Goal: Information Seeking & Learning: Learn about a topic

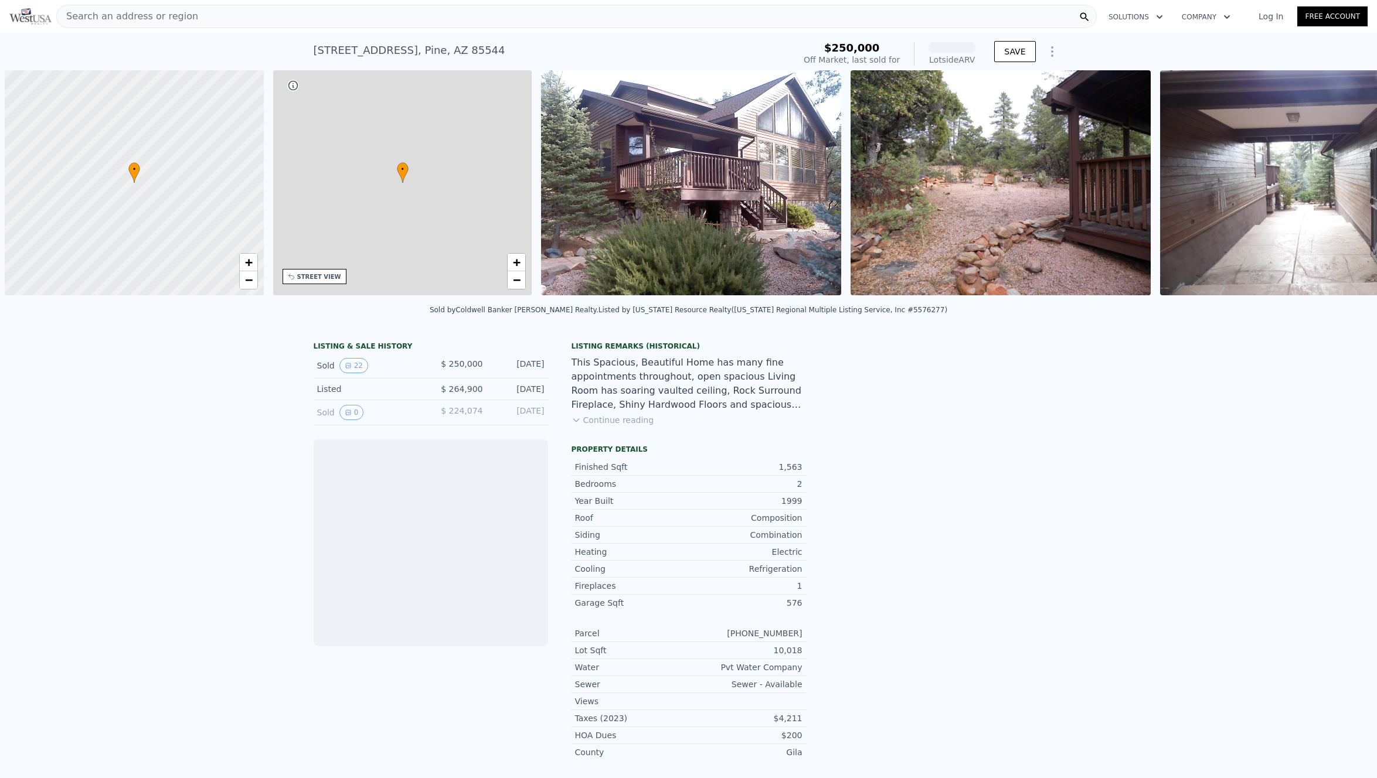
scroll to position [0, 5]
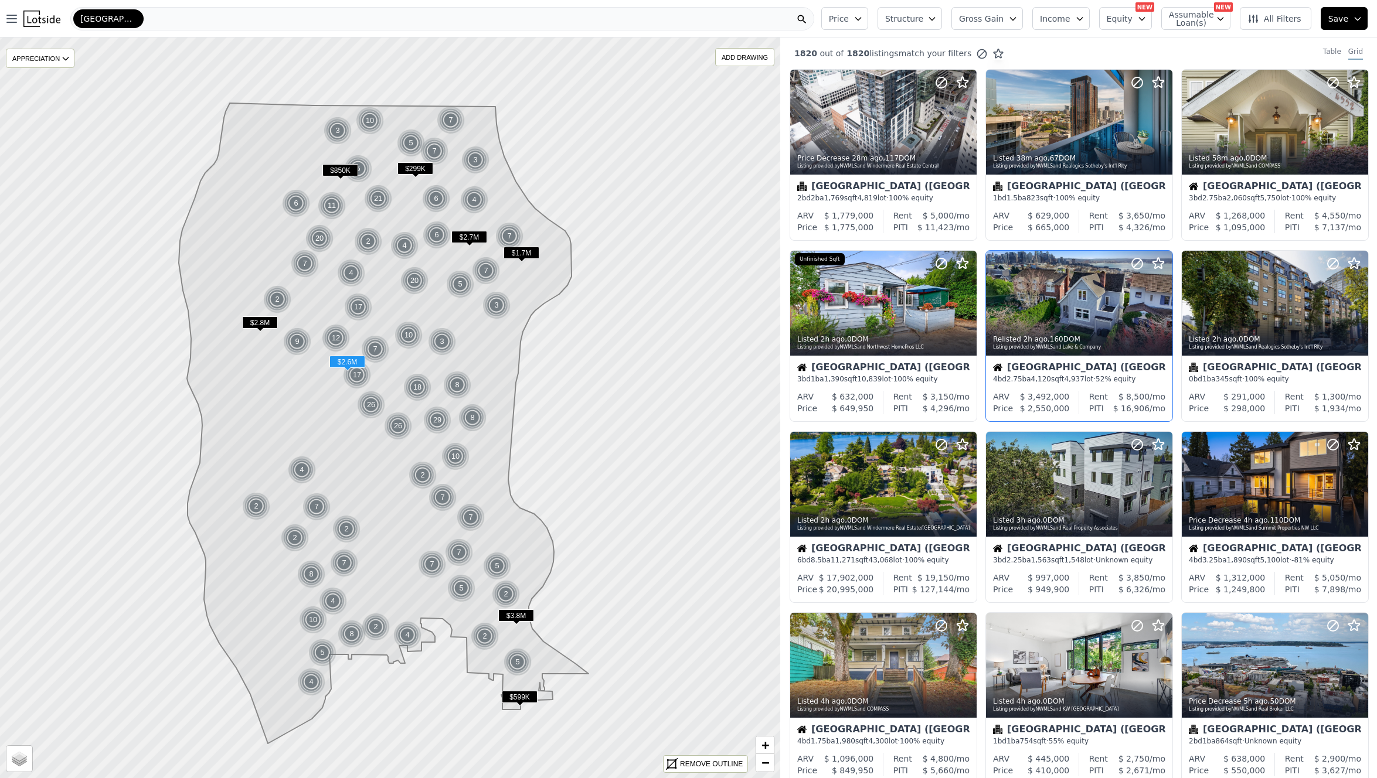
click at [1092, 369] on div "Seattle (Lower Queen Anne)" at bounding box center [1079, 369] width 172 height 12
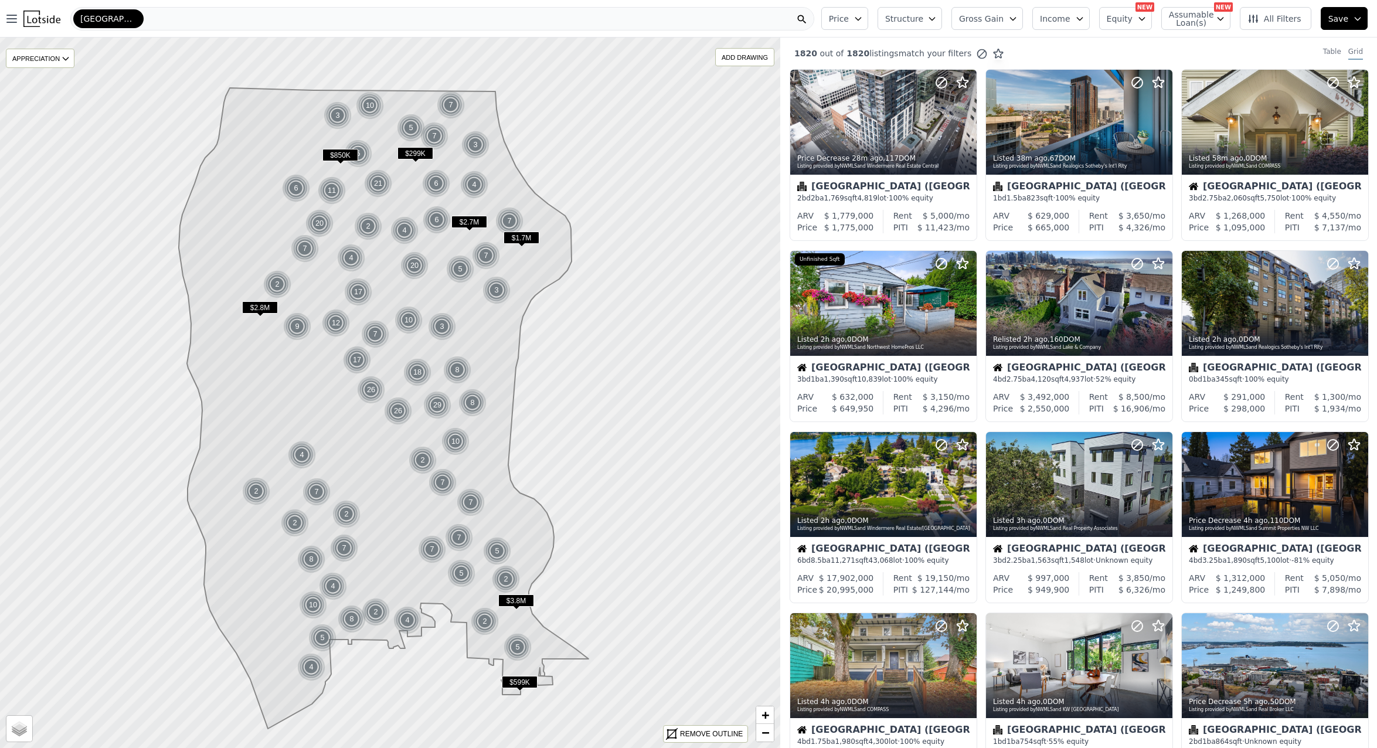
click at [110, 17] on div "Seattle" at bounding box center [108, 18] width 70 height 19
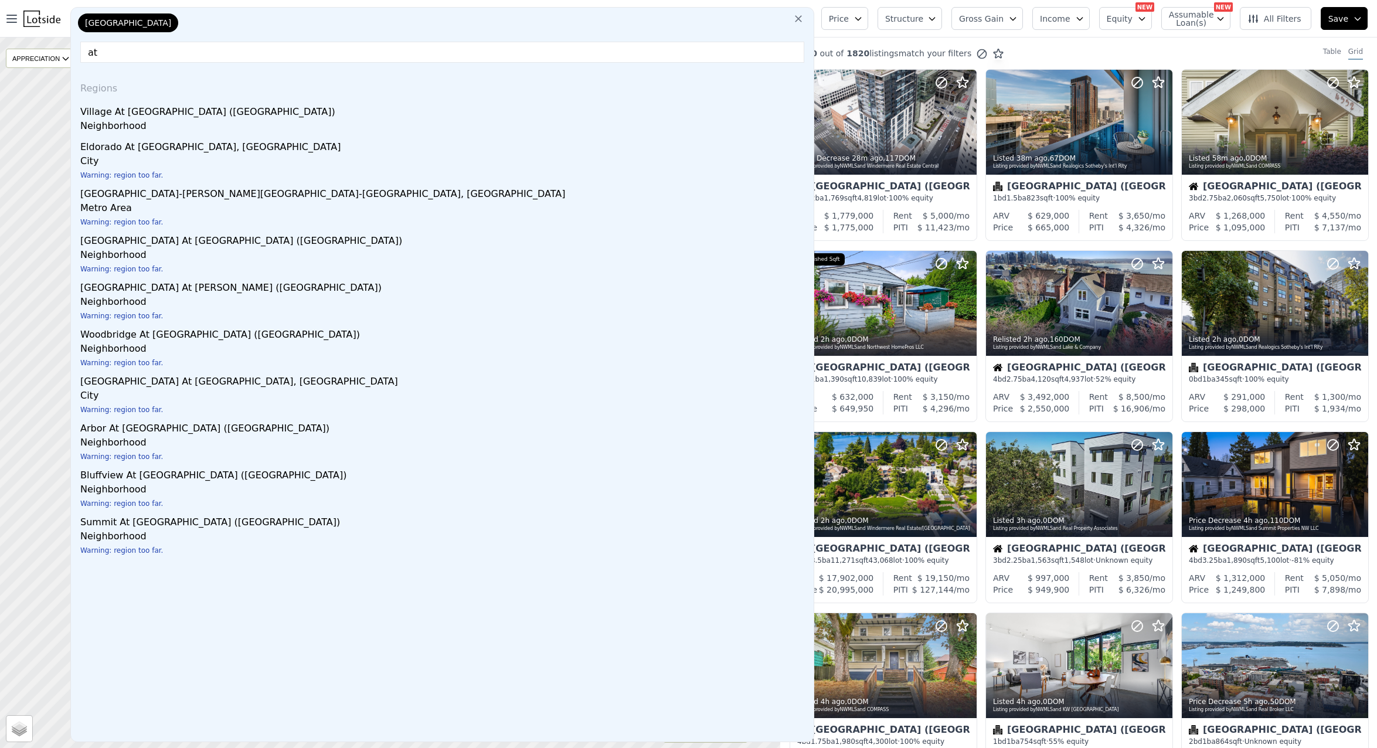
type input "a"
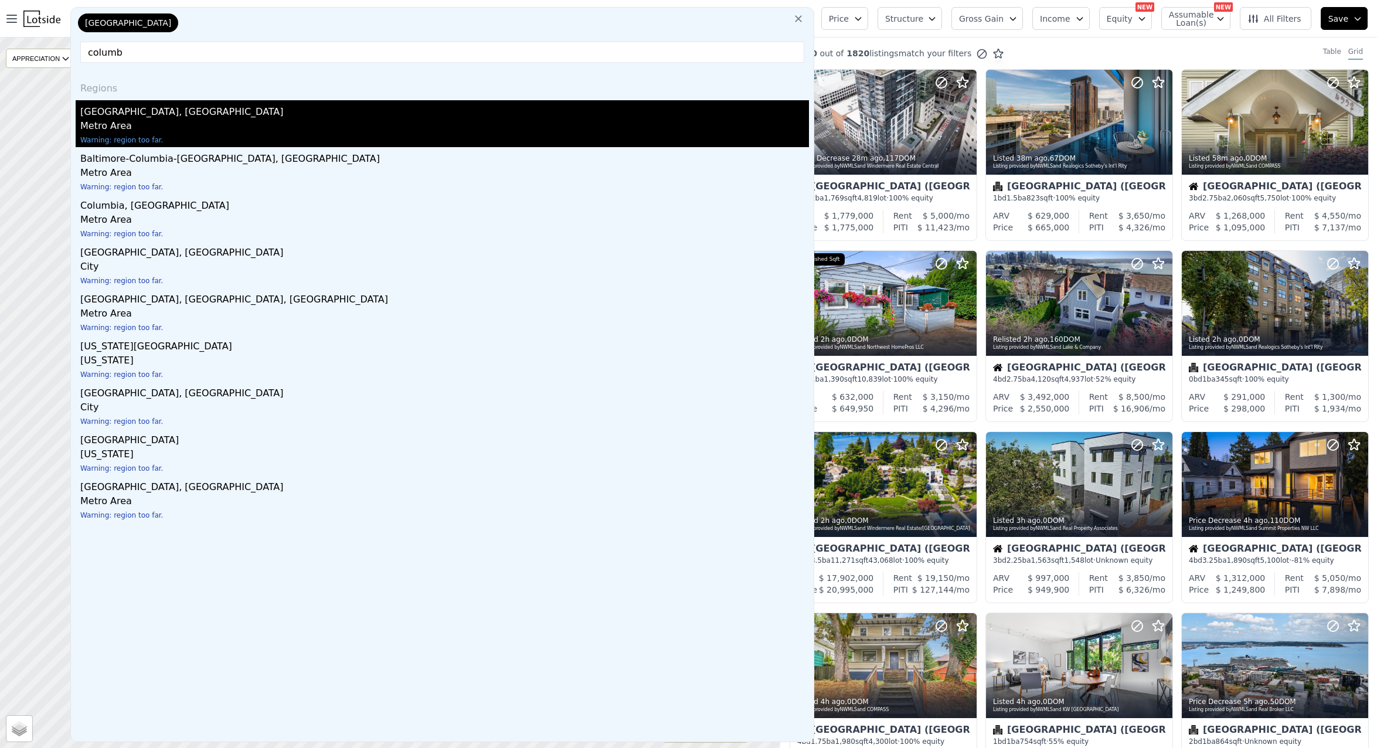
type input "columb"
click at [196, 128] on div "Metro Area" at bounding box center [444, 127] width 728 height 16
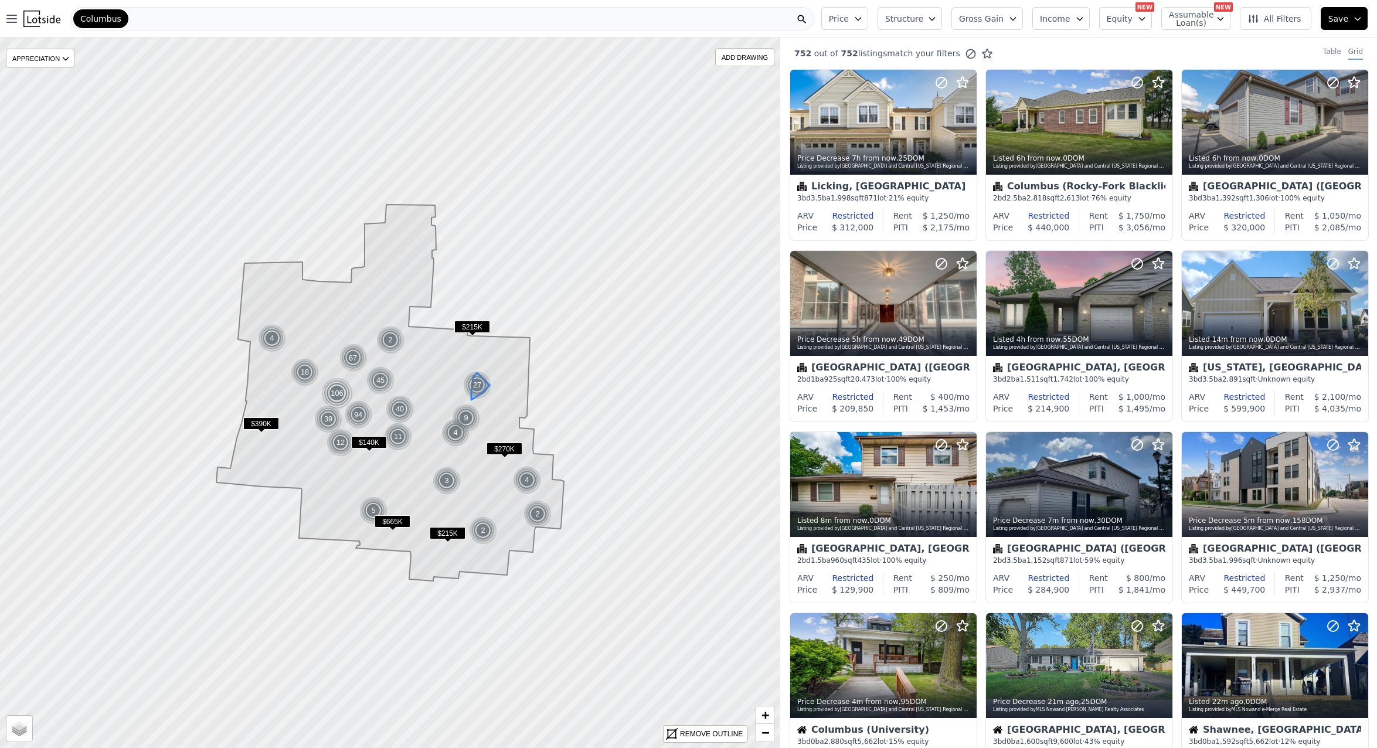
click at [479, 383] on div "27" at bounding box center [477, 385] width 28 height 28
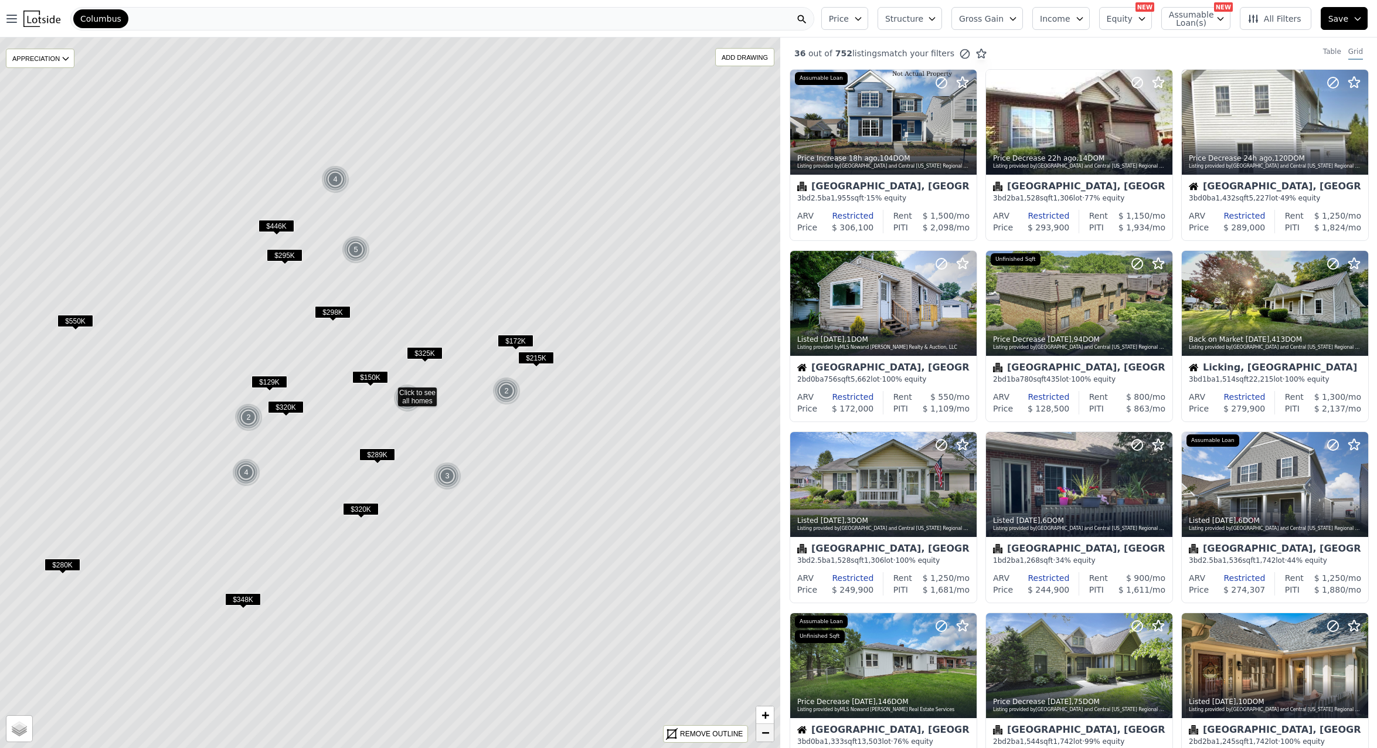
click at [762, 732] on span "−" at bounding box center [765, 732] width 8 height 15
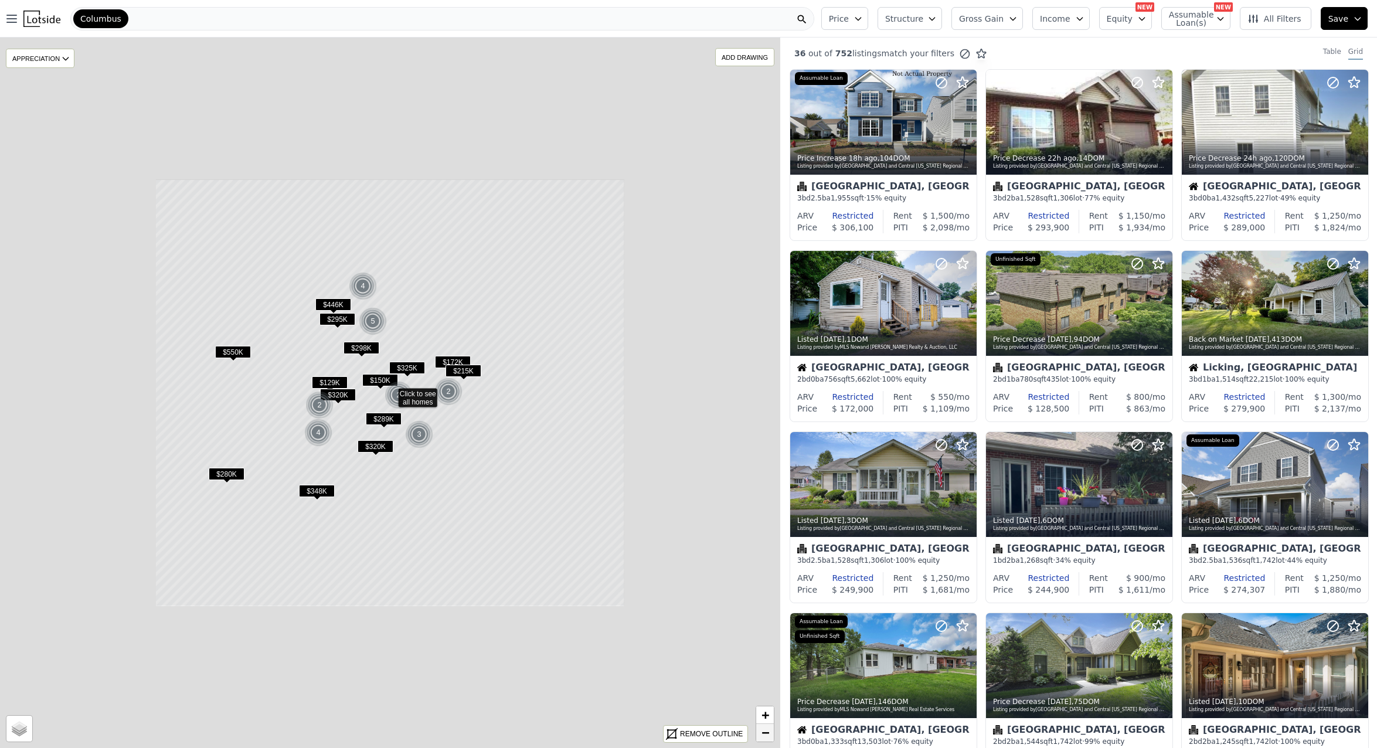
click at [762, 732] on span "−" at bounding box center [765, 732] width 8 height 15
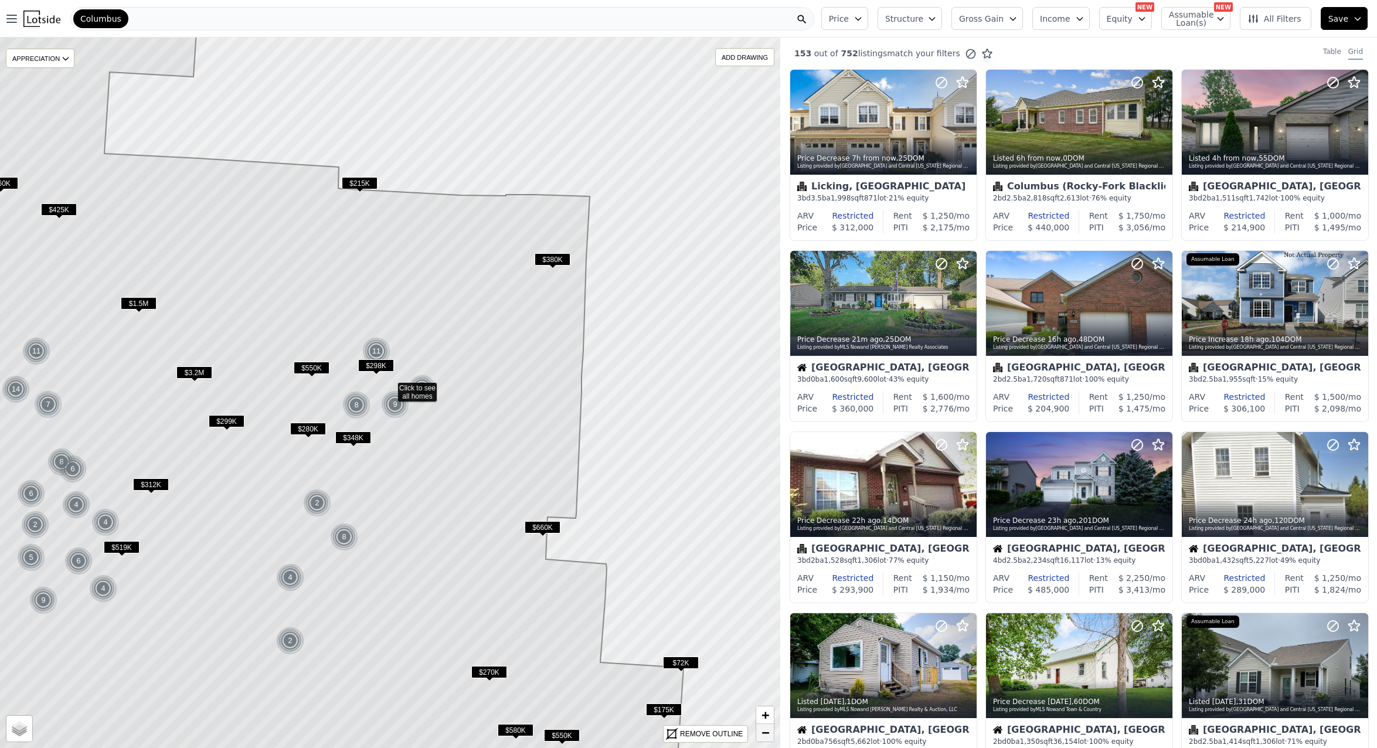
click at [762, 732] on span "−" at bounding box center [765, 732] width 8 height 15
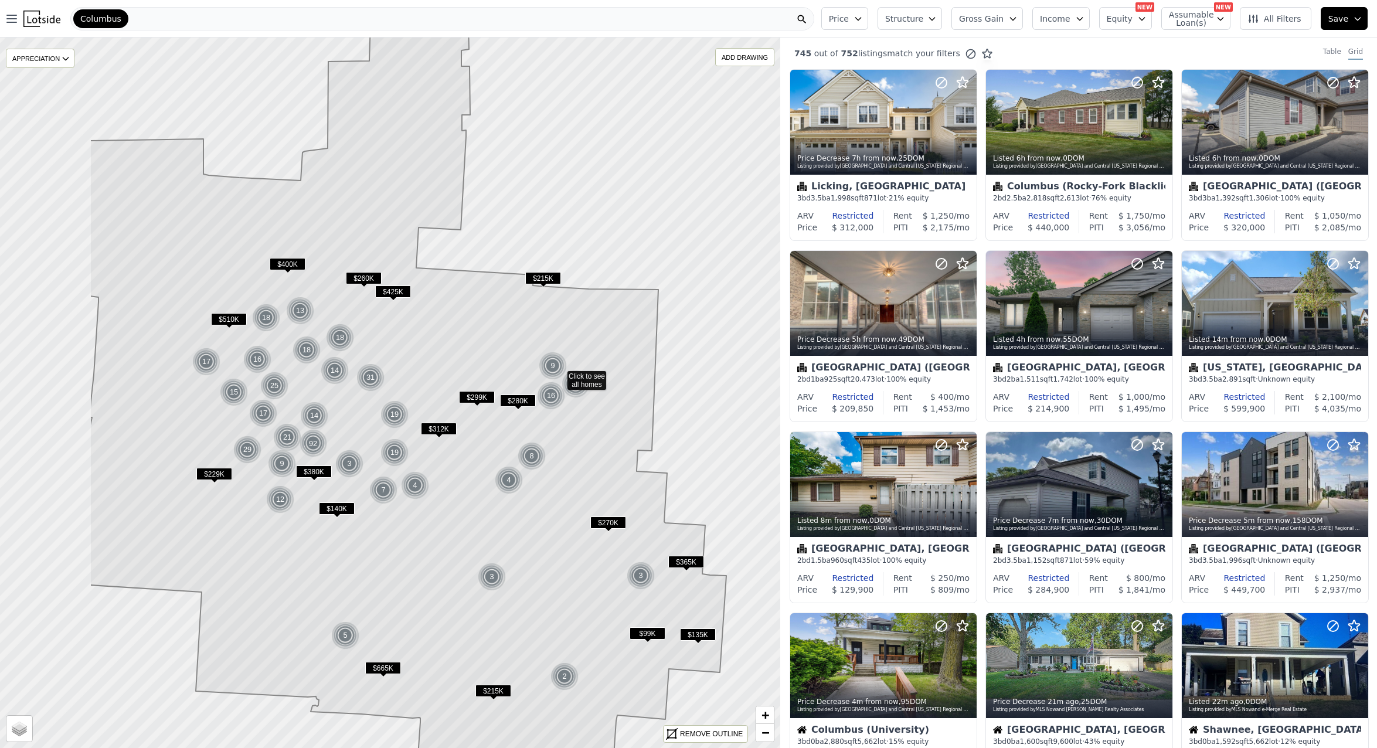
drag, startPoint x: 173, startPoint y: 426, endPoint x: 342, endPoint y: 421, distance: 168.8
click at [342, 421] on icon at bounding box center [408, 399] width 636 height 753
click at [311, 420] on div "14" at bounding box center [314, 415] width 28 height 28
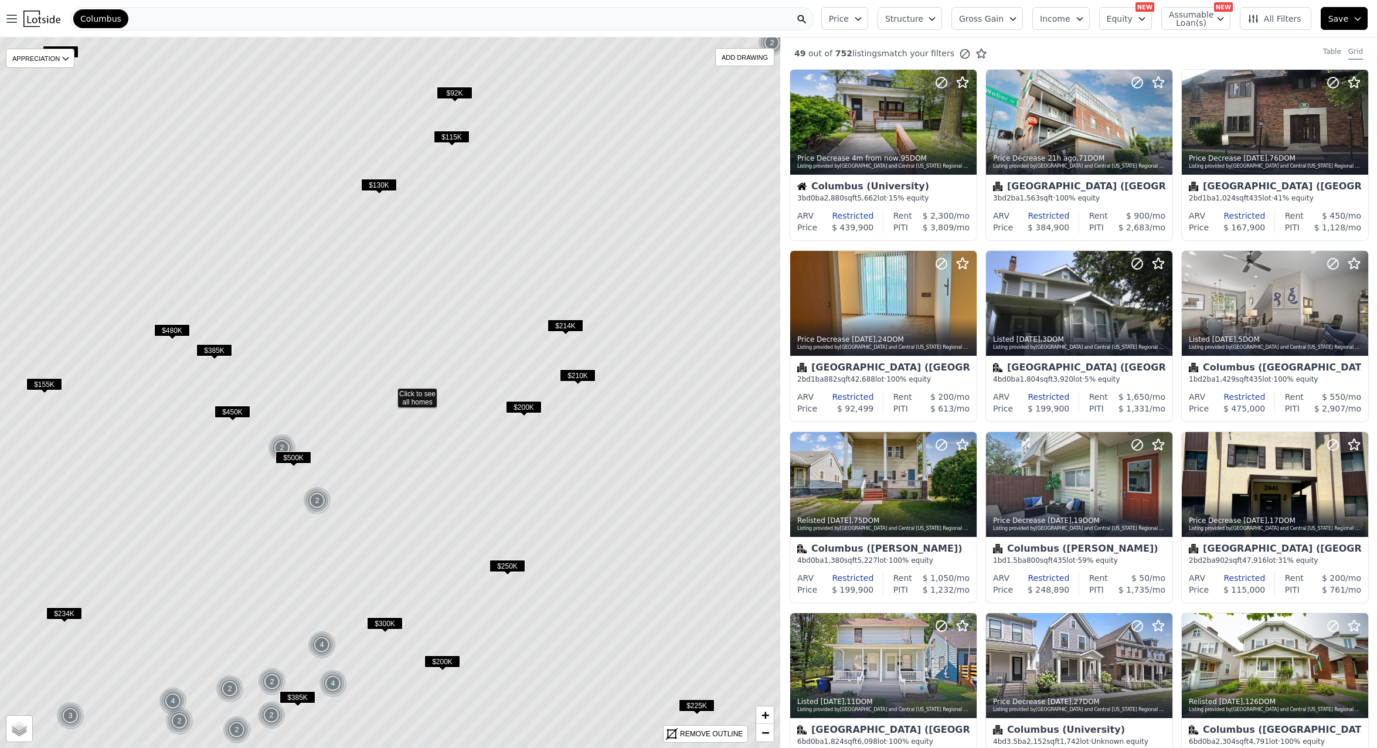
click at [520, 405] on span "$200K" at bounding box center [524, 407] width 36 height 12
click at [1139, 366] on div "Columbus (North Linden)" at bounding box center [1078, 369] width 171 height 12
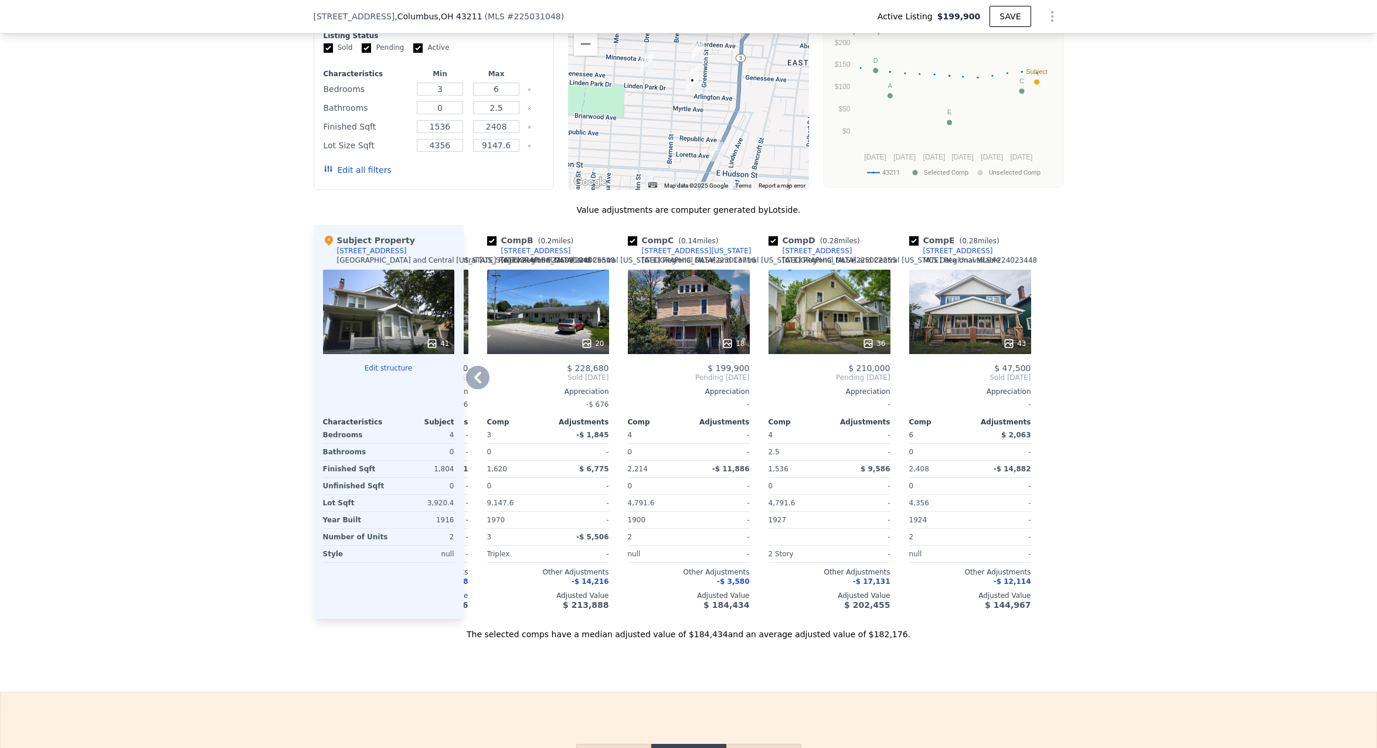
scroll to position [928, 0]
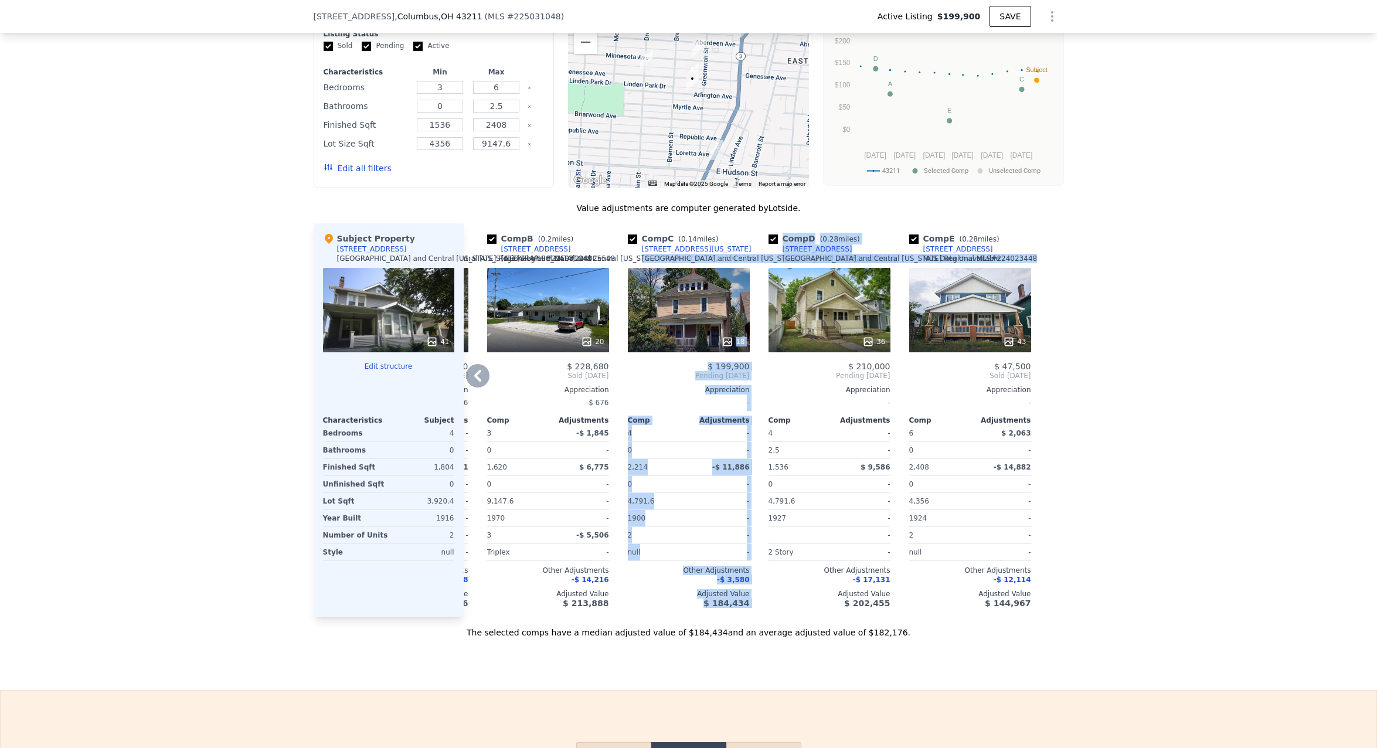
drag, startPoint x: 639, startPoint y: 260, endPoint x: 785, endPoint y: 265, distance: 146.6
click at [785, 265] on div "Comp A ( 0.04 miles) [STREET_ADDRESS][GEOGRAPHIC_DATA][US_STATE] MLS # 22402554…" at bounding box center [764, 420] width 600 height 394
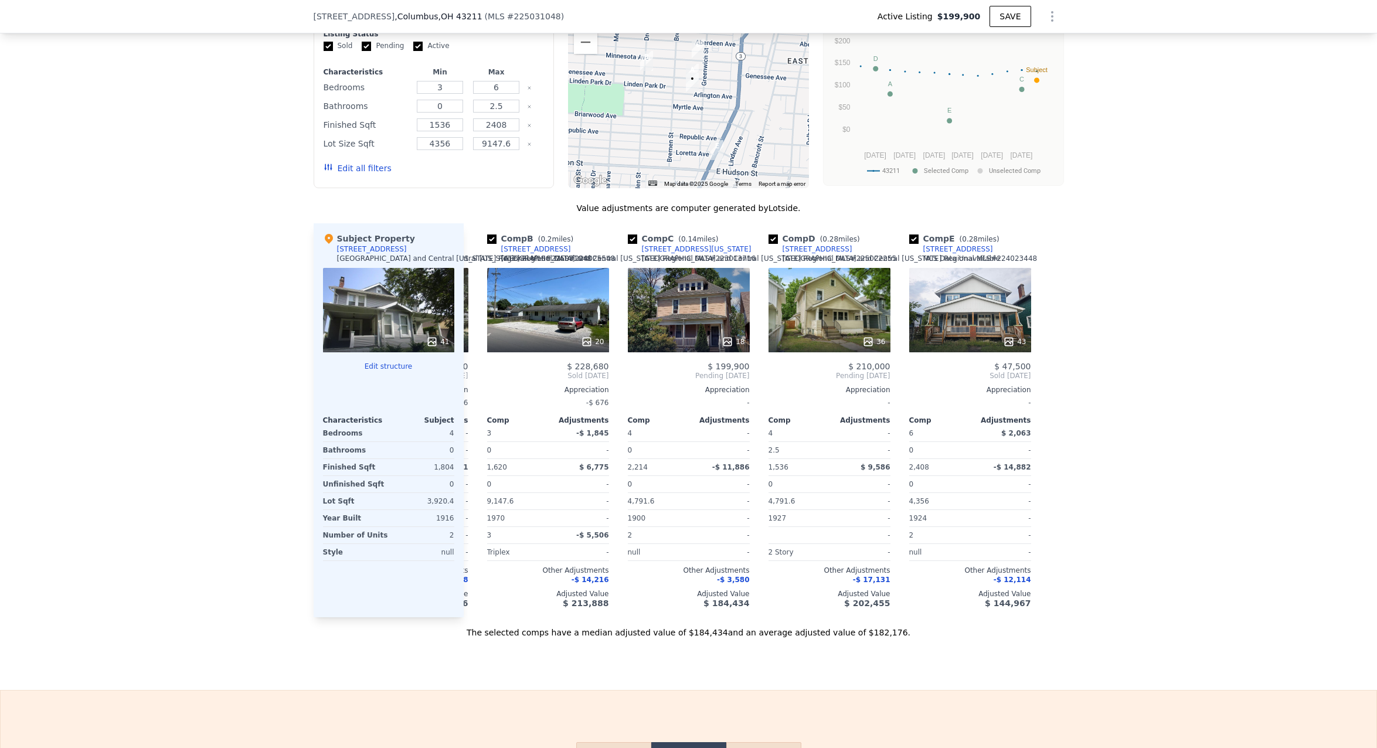
drag, startPoint x: 1194, startPoint y: 328, endPoint x: 1130, endPoint y: 323, distance: 64.0
click at [1192, 328] on div "We found 5 sales that match your search Listings provided by Columbus and Centr…" at bounding box center [688, 293] width 1377 height 689
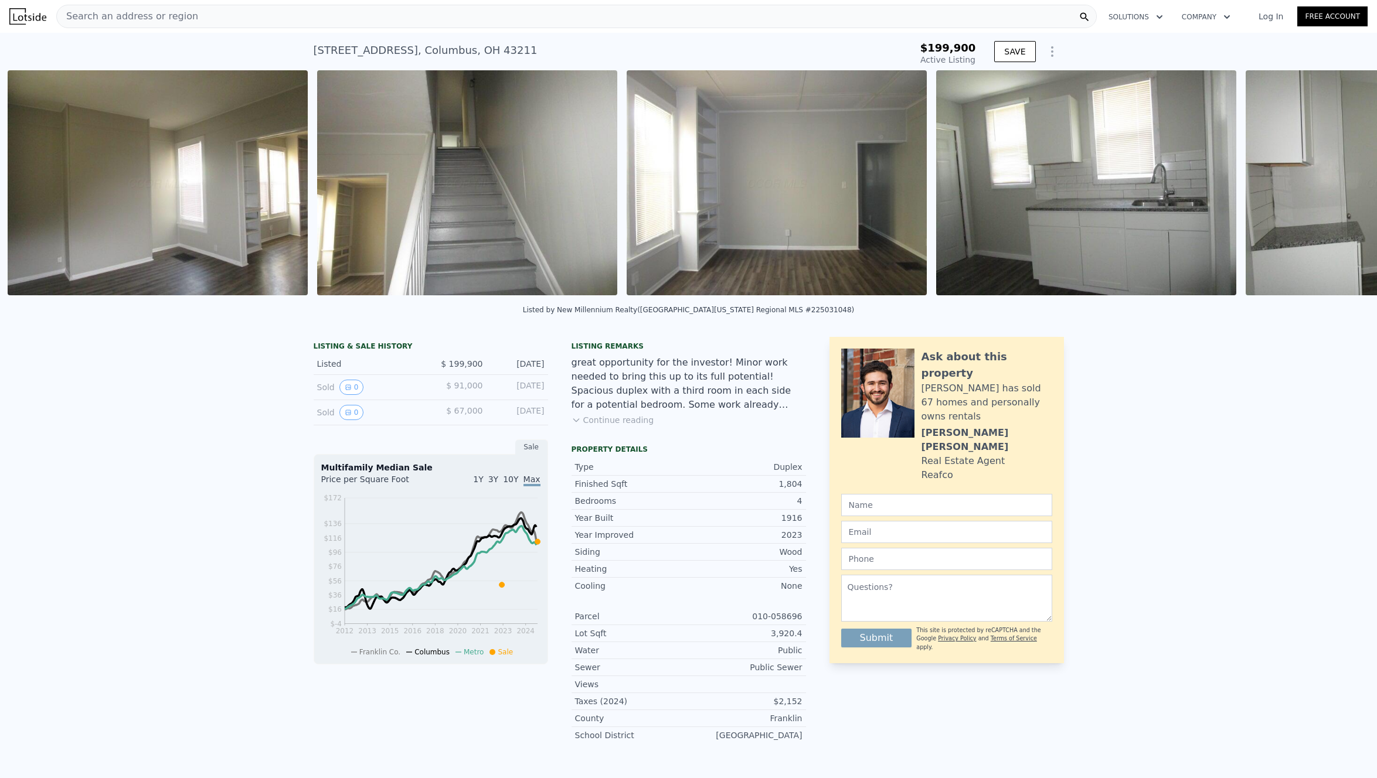
scroll to position [0, 1464]
